Goal: Task Accomplishment & Management: Manage account settings

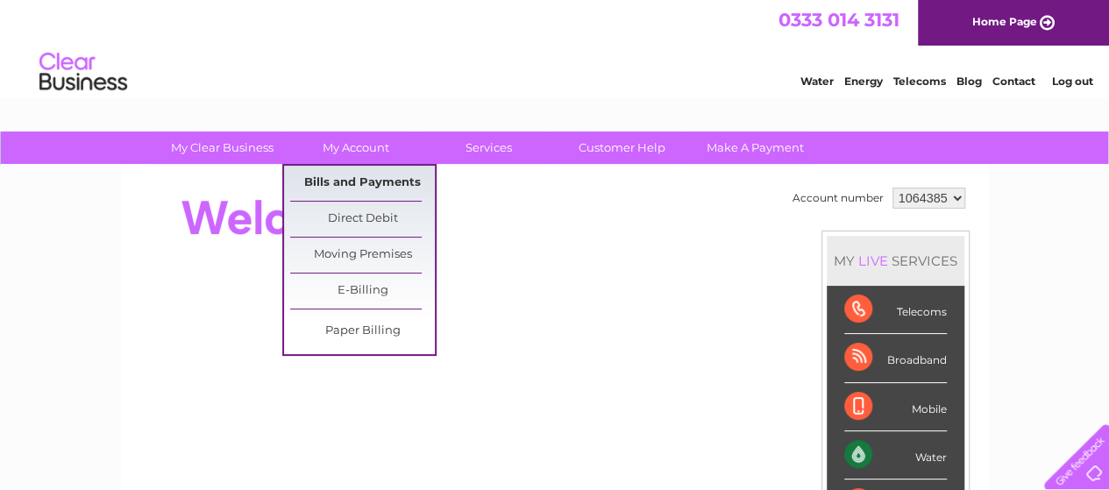
click at [391, 169] on link "Bills and Payments" at bounding box center [362, 183] width 145 height 35
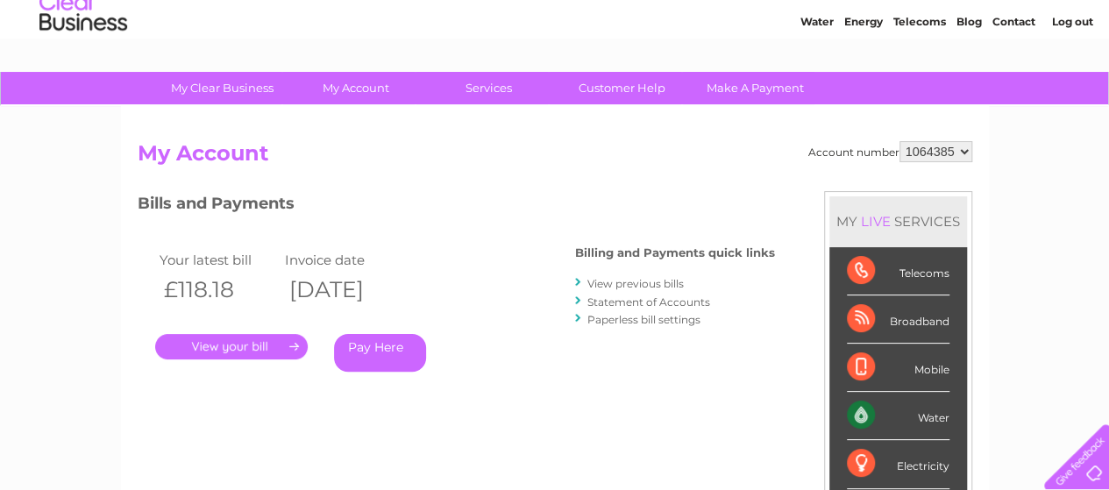
scroll to position [88, 0]
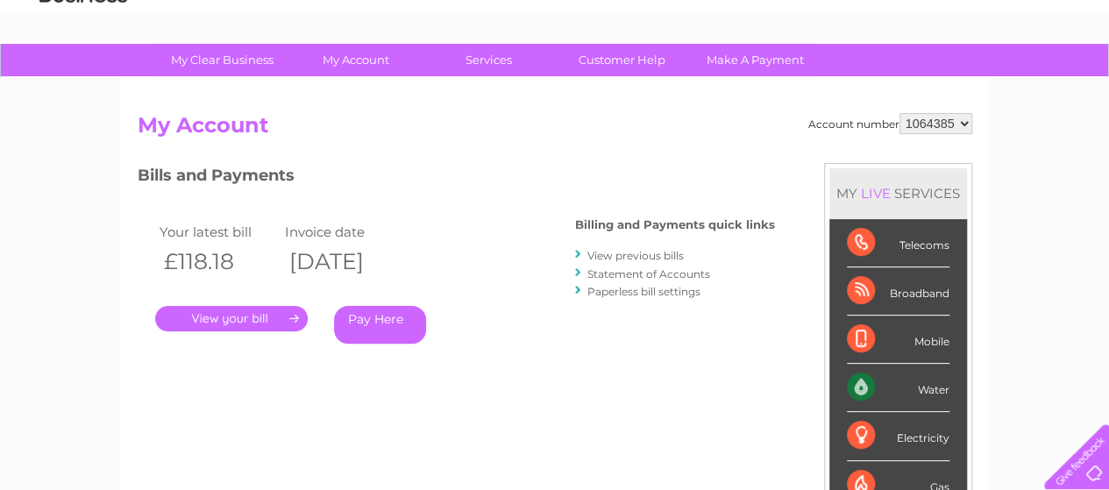
click at [592, 251] on link "View previous bills" at bounding box center [635, 255] width 96 height 13
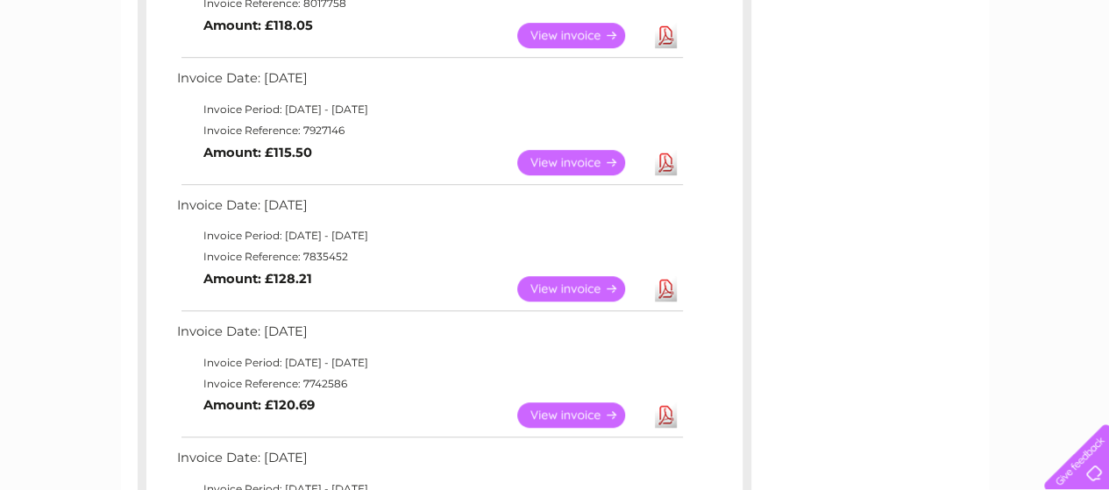
scroll to position [526, 0]
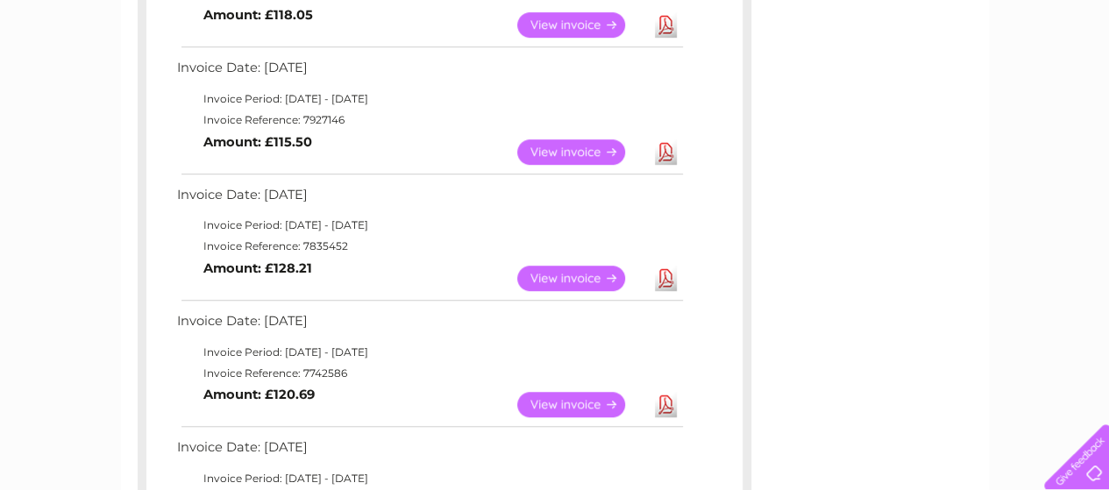
click at [566, 146] on link "View" at bounding box center [581, 151] width 129 height 25
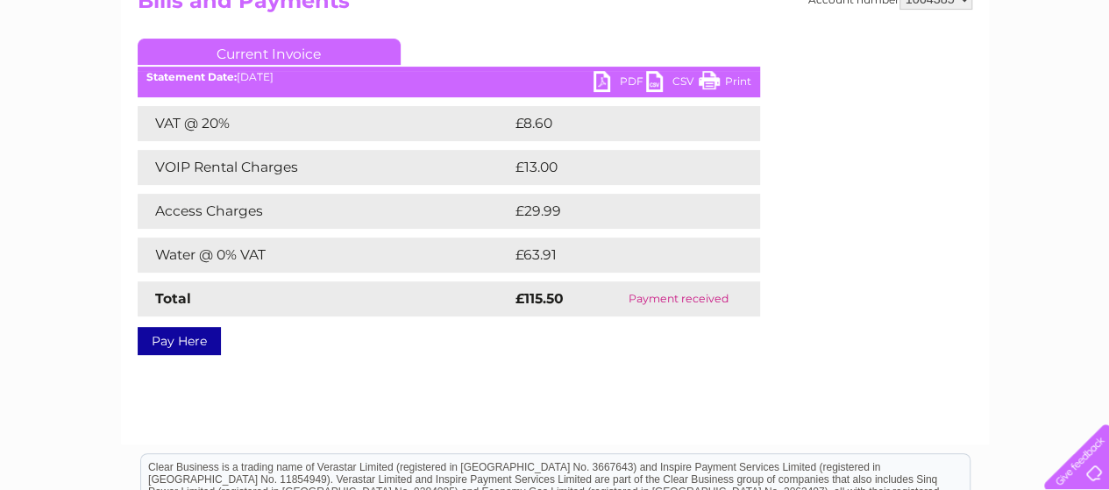
scroll to position [88, 0]
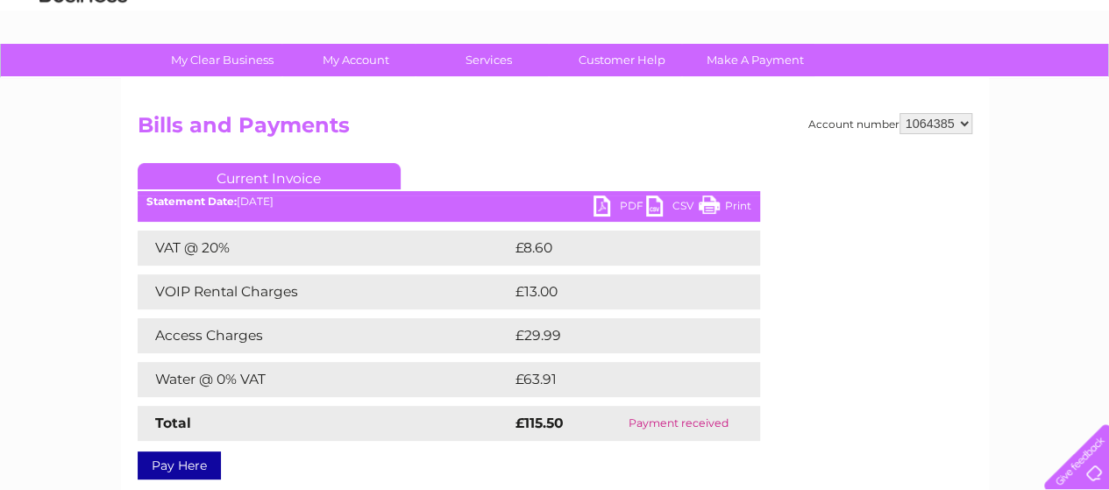
click at [618, 205] on link "PDF" at bounding box center [619, 207] width 53 height 25
